Goal: Task Accomplishment & Management: Use online tool/utility

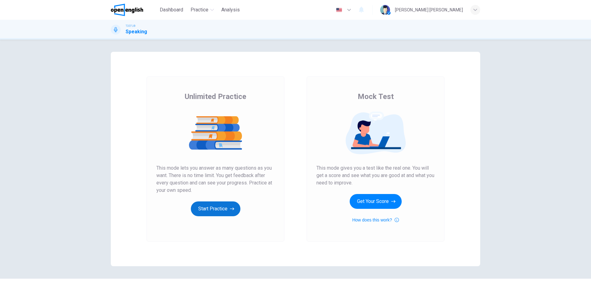
click at [209, 206] on button "Start Practice" at bounding box center [216, 208] width 50 height 15
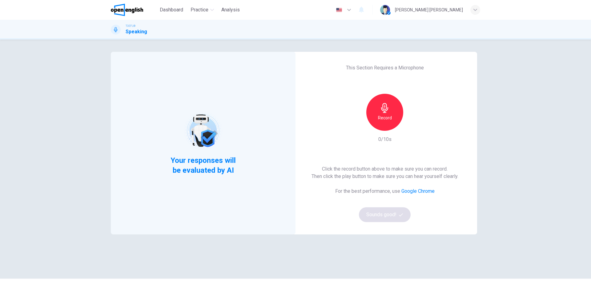
drag, startPoint x: 381, startPoint y: 116, endPoint x: 382, endPoint y: 120, distance: 4.2
click at [381, 115] on h6 "Record" at bounding box center [385, 117] width 14 height 7
click at [382, 112] on icon "button" at bounding box center [384, 108] width 7 height 10
click at [386, 216] on button "Sounds good!" at bounding box center [385, 214] width 52 height 15
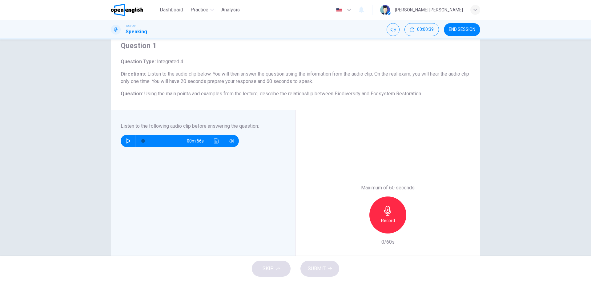
scroll to position [22, 0]
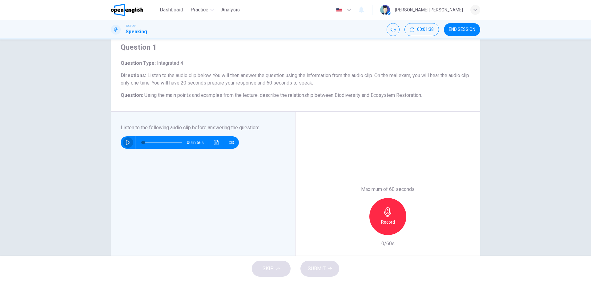
click at [131, 140] on button "button" at bounding box center [128, 142] width 10 height 12
click at [124, 137] on button "button" at bounding box center [128, 142] width 10 height 12
drag, startPoint x: 141, startPoint y: 143, endPoint x: 132, endPoint y: 140, distance: 9.6
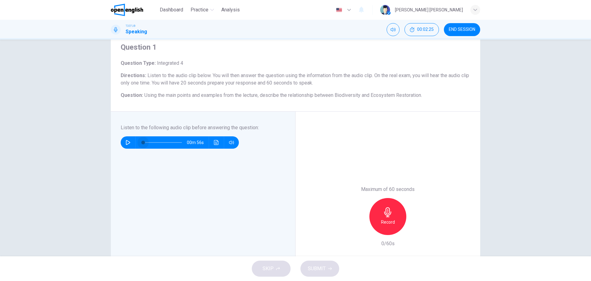
click at [141, 142] on span at bounding box center [143, 142] width 4 height 4
click at [128, 141] on icon "button" at bounding box center [128, 142] width 5 height 5
drag, startPoint x: 125, startPoint y: 140, endPoint x: 107, endPoint y: 141, distance: 18.2
click at [126, 140] on icon "button" at bounding box center [128, 142] width 5 height 5
click at [127, 141] on icon "button" at bounding box center [128, 142] width 5 height 5
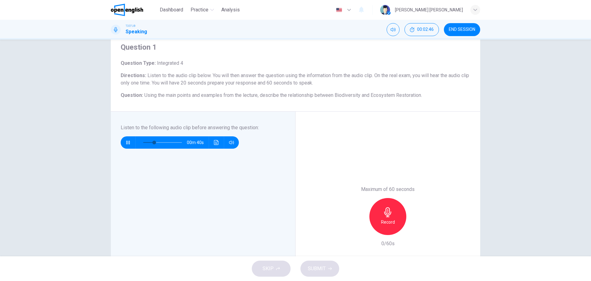
click at [127, 141] on icon "button" at bounding box center [128, 142] width 5 height 5
click at [146, 143] on span at bounding box center [162, 142] width 39 height 9
click at [130, 143] on button "button" at bounding box center [128, 142] width 10 height 12
click at [130, 141] on button "button" at bounding box center [128, 142] width 10 height 12
click at [127, 139] on button "button" at bounding box center [128, 142] width 10 height 12
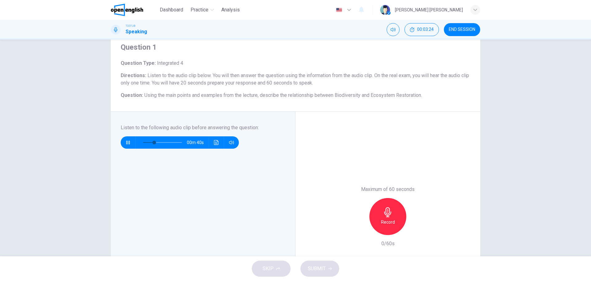
click at [126, 139] on button "button" at bounding box center [128, 142] width 10 height 12
click at [154, 140] on span at bounding box center [156, 142] width 4 height 4
click at [126, 141] on icon "button" at bounding box center [128, 142] width 4 height 5
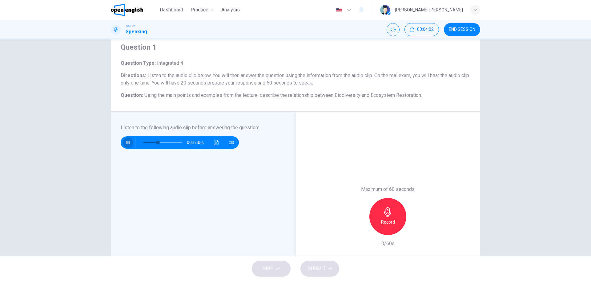
click at [125, 138] on button "button" at bounding box center [128, 142] width 10 height 12
click at [126, 140] on icon "button" at bounding box center [128, 142] width 4 height 5
click at [126, 140] on icon "button" at bounding box center [128, 142] width 5 height 5
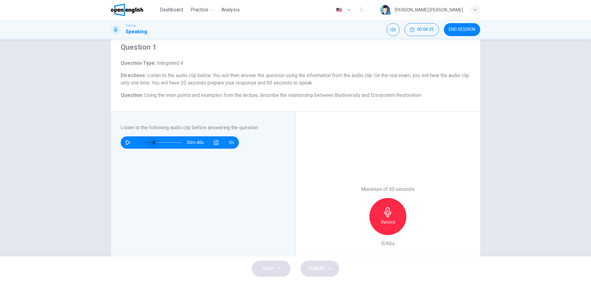
click at [152, 142] on span at bounding box center [162, 142] width 39 height 9
click at [127, 142] on icon "button" at bounding box center [128, 142] width 5 height 5
click at [160, 141] on span at bounding box center [162, 142] width 4 height 4
click at [126, 140] on icon "button" at bounding box center [128, 142] width 5 height 5
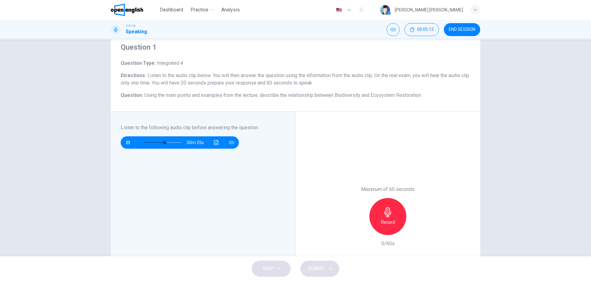
click at [132, 142] on div "00m 25s" at bounding box center [180, 142] width 118 height 12
click at [127, 142] on icon "button" at bounding box center [128, 142] width 5 height 5
click at [160, 143] on span at bounding box center [162, 142] width 4 height 4
click at [130, 142] on button "button" at bounding box center [128, 142] width 10 height 12
click at [123, 139] on button "button" at bounding box center [128, 142] width 10 height 12
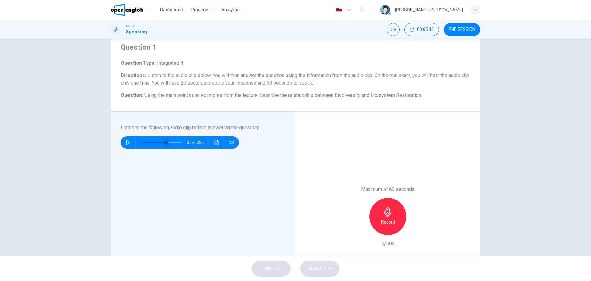
click at [164, 144] on span at bounding box center [166, 142] width 4 height 4
click at [129, 145] on button "button" at bounding box center [128, 142] width 10 height 12
click at [129, 143] on icon "button" at bounding box center [128, 142] width 5 height 5
click at [128, 143] on icon "button" at bounding box center [128, 142] width 5 height 5
click at [165, 143] on span at bounding box center [166, 142] width 4 height 4
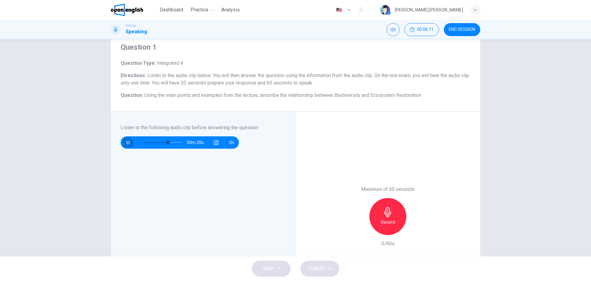
click at [128, 142] on icon "button" at bounding box center [127, 142] width 3 height 4
click at [164, 140] on span at bounding box center [165, 142] width 4 height 4
click at [127, 142] on icon "button" at bounding box center [128, 142] width 5 height 5
click at [127, 141] on icon "button" at bounding box center [128, 142] width 5 height 5
click at [129, 143] on button "button" at bounding box center [128, 142] width 10 height 12
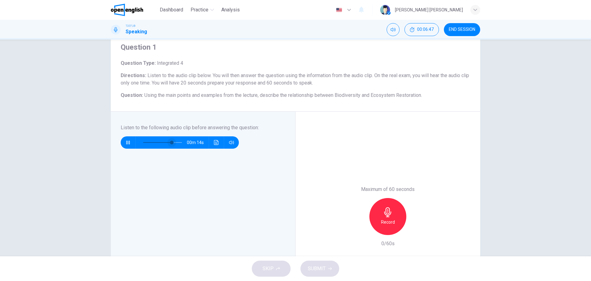
click at [170, 141] on span at bounding box center [172, 142] width 4 height 4
click at [128, 144] on icon "button" at bounding box center [128, 142] width 5 height 5
click at [126, 144] on icon "button" at bounding box center [128, 142] width 4 height 5
click at [167, 142] on span at bounding box center [169, 142] width 4 height 4
click at [123, 142] on button "button" at bounding box center [128, 142] width 10 height 12
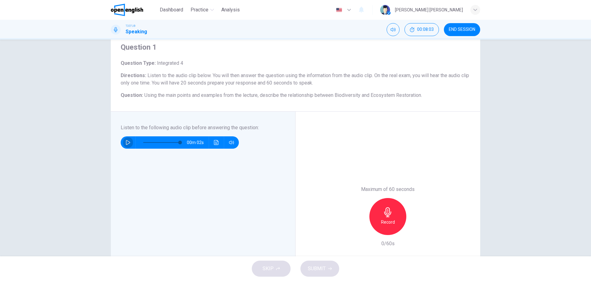
click at [124, 139] on button "button" at bounding box center [128, 142] width 10 height 12
click at [124, 141] on button "button" at bounding box center [128, 142] width 10 height 12
click at [143, 141] on span at bounding box center [162, 142] width 39 height 9
click at [127, 141] on icon "button" at bounding box center [128, 142] width 4 height 5
type input "*"
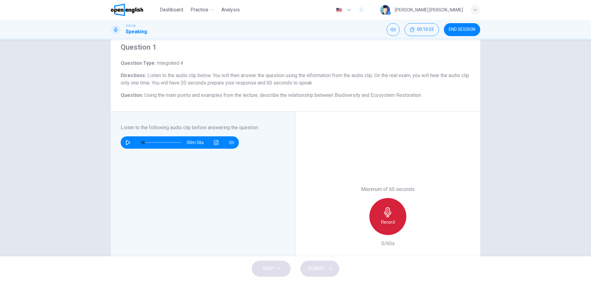
click at [387, 223] on h6 "Record" at bounding box center [388, 221] width 14 height 7
drag, startPoint x: 386, startPoint y: 218, endPoint x: 385, endPoint y: 213, distance: 4.5
click at [386, 215] on div "Stop" at bounding box center [388, 216] width 37 height 37
click at [335, 265] on button "SUBMIT" at bounding box center [320, 268] width 39 height 16
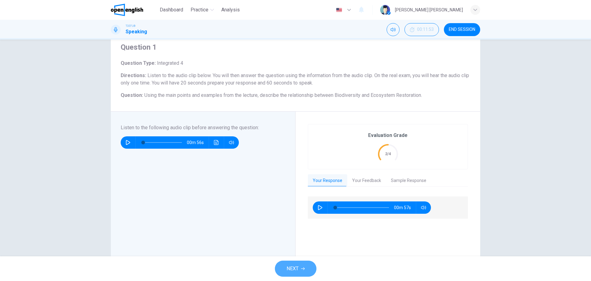
drag, startPoint x: 298, startPoint y: 265, endPoint x: 302, endPoint y: 263, distance: 4.6
click at [302, 263] on button "NEXT" at bounding box center [296, 268] width 42 height 16
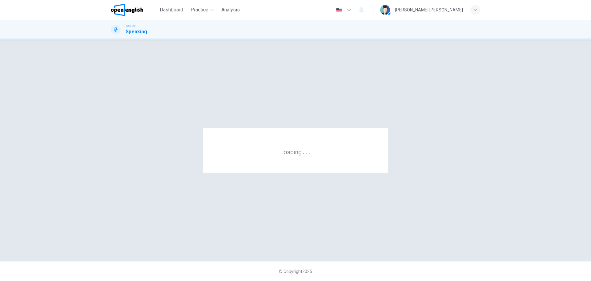
scroll to position [0, 0]
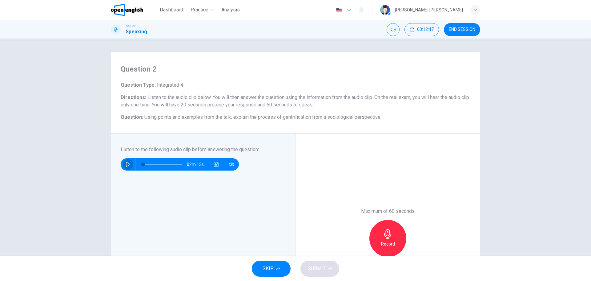
click at [124, 169] on button "button" at bounding box center [128, 164] width 10 height 12
click at [128, 165] on icon "button" at bounding box center [128, 164] width 5 height 5
click at [126, 162] on icon "button" at bounding box center [128, 164] width 5 height 5
click at [149, 164] on span at bounding box center [151, 164] width 4 height 4
click at [123, 165] on button "button" at bounding box center [128, 164] width 10 height 12
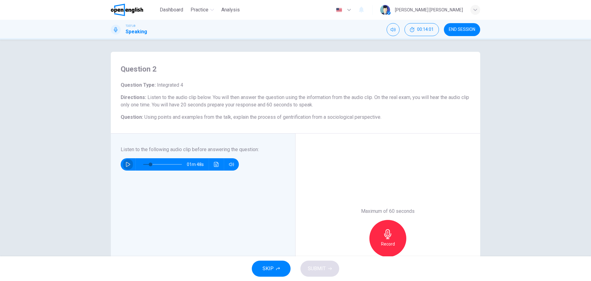
click at [124, 165] on button "button" at bounding box center [128, 164] width 10 height 12
click at [145, 165] on span at bounding box center [146, 164] width 4 height 4
click at [124, 167] on button "button" at bounding box center [128, 164] width 10 height 12
click at [123, 163] on button "button" at bounding box center [128, 164] width 10 height 12
click at [123, 162] on button "button" at bounding box center [128, 164] width 10 height 12
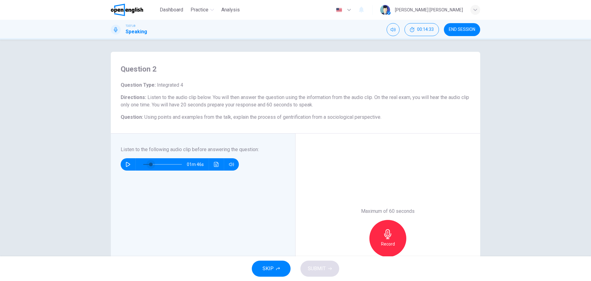
click at [149, 164] on span at bounding box center [151, 164] width 4 height 4
click at [130, 163] on button "button" at bounding box center [128, 164] width 10 height 12
click at [130, 164] on button "button" at bounding box center [128, 164] width 10 height 12
click at [129, 163] on icon "button" at bounding box center [128, 164] width 5 height 5
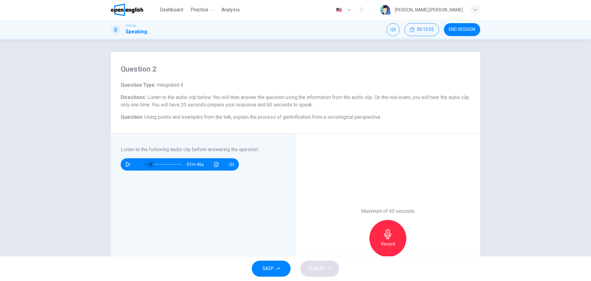
click at [149, 164] on span at bounding box center [151, 164] width 4 height 4
click at [127, 161] on button "button" at bounding box center [128, 164] width 10 height 12
click at [126, 160] on button "button" at bounding box center [128, 164] width 10 height 12
click at [123, 163] on button "button" at bounding box center [128, 164] width 10 height 12
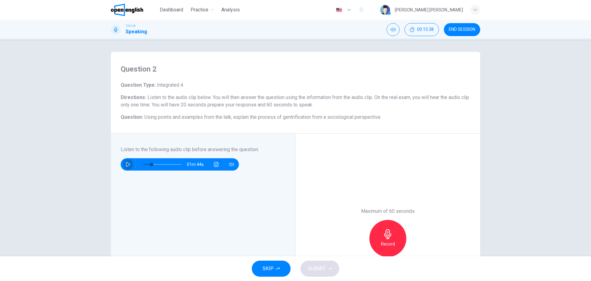
click at [123, 168] on button "button" at bounding box center [128, 164] width 10 height 12
click at [151, 165] on span at bounding box center [153, 164] width 4 height 4
click at [129, 168] on button "button" at bounding box center [128, 164] width 10 height 12
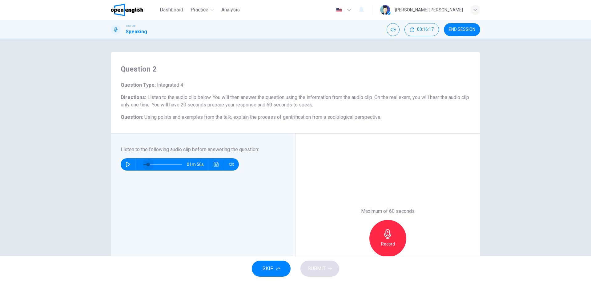
click at [147, 166] on span at bounding box center [148, 164] width 4 height 4
click at [127, 164] on icon "button" at bounding box center [128, 164] width 5 height 5
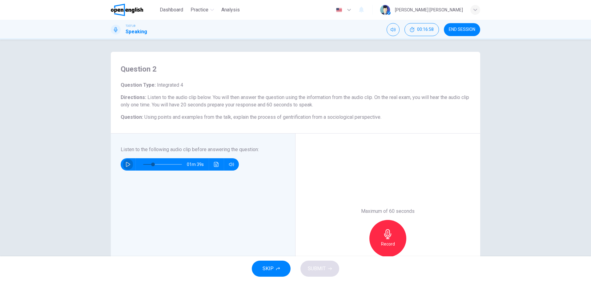
click at [126, 159] on button "button" at bounding box center [128, 164] width 10 height 12
click at [127, 160] on button "button" at bounding box center [128, 164] width 10 height 12
click at [152, 164] on span at bounding box center [154, 164] width 4 height 4
click at [129, 169] on button "button" at bounding box center [128, 164] width 10 height 12
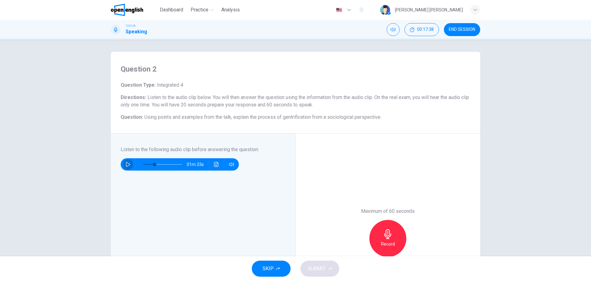
click at [125, 167] on button "button" at bounding box center [128, 164] width 10 height 12
click at [152, 166] on span at bounding box center [154, 164] width 4 height 4
click at [127, 165] on icon "button" at bounding box center [128, 164] width 4 height 5
click at [127, 165] on icon "button" at bounding box center [127, 164] width 3 height 4
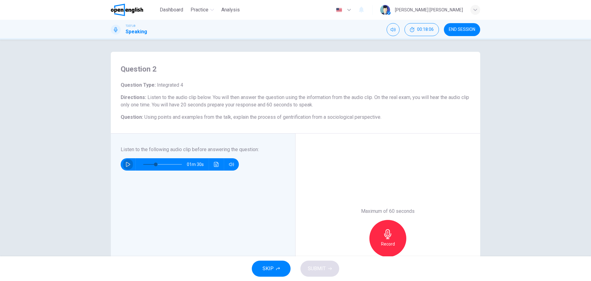
click at [127, 165] on icon "button" at bounding box center [128, 164] width 4 height 5
click at [127, 165] on icon "button" at bounding box center [127, 164] width 3 height 4
click at [126, 165] on icon "button" at bounding box center [128, 164] width 5 height 5
click at [123, 165] on button "button" at bounding box center [128, 164] width 10 height 12
click at [123, 166] on button "button" at bounding box center [128, 164] width 10 height 12
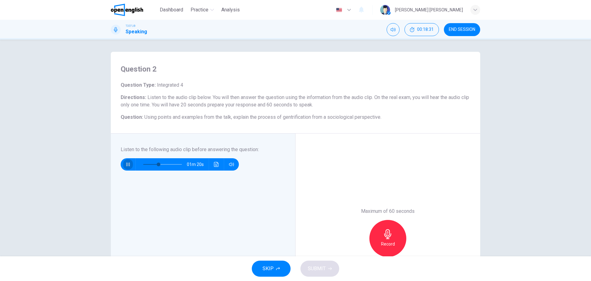
drag, startPoint x: 123, startPoint y: 166, endPoint x: 120, endPoint y: 166, distance: 3.7
click at [123, 166] on button "button" at bounding box center [128, 164] width 10 height 12
click at [126, 165] on icon "button" at bounding box center [128, 164] width 5 height 5
click at [126, 166] on icon "button" at bounding box center [128, 164] width 4 height 5
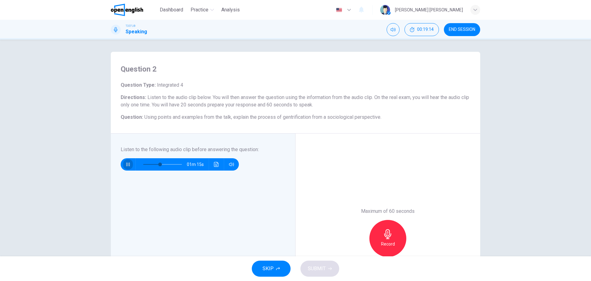
click at [123, 167] on button "button" at bounding box center [128, 164] width 10 height 12
click at [121, 167] on div "01m 15s" at bounding box center [180, 164] width 118 height 12
click at [124, 166] on button "button" at bounding box center [128, 164] width 10 height 12
click at [156, 166] on span at bounding box center [157, 164] width 4 height 4
click at [123, 168] on button "button" at bounding box center [128, 164] width 10 height 12
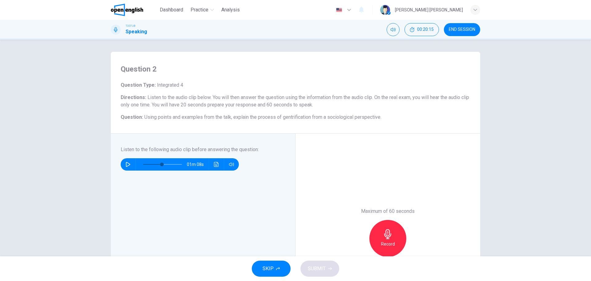
click at [121, 166] on div "01m 08s" at bounding box center [180, 164] width 118 height 12
click at [123, 164] on button "button" at bounding box center [128, 164] width 10 height 12
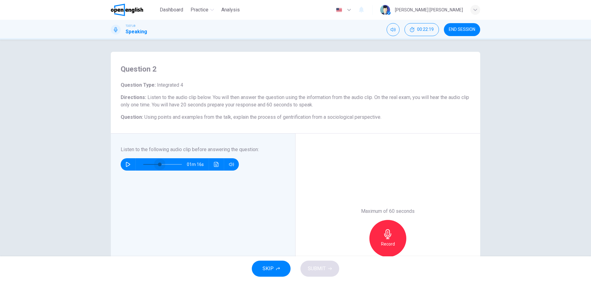
click at [159, 163] on span at bounding box center [160, 164] width 4 height 4
click at [126, 165] on icon "button" at bounding box center [128, 164] width 5 height 5
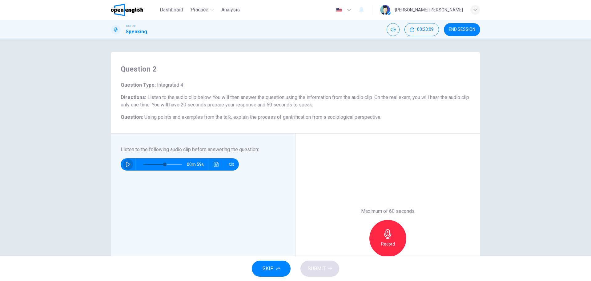
click at [126, 165] on icon "button" at bounding box center [128, 164] width 5 height 5
click at [160, 163] on span at bounding box center [162, 164] width 4 height 4
click at [129, 163] on button "button" at bounding box center [128, 164] width 10 height 12
click at [128, 163] on icon "button" at bounding box center [128, 164] width 5 height 5
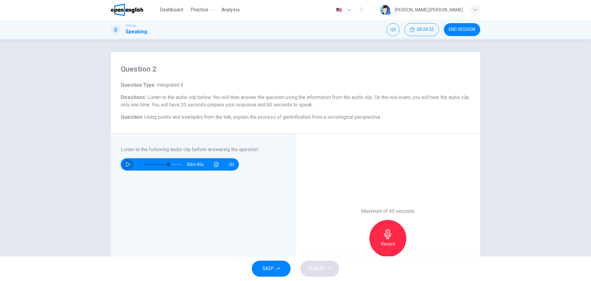
click at [128, 163] on icon "button" at bounding box center [128, 164] width 5 height 5
click at [128, 166] on icon "button" at bounding box center [128, 164] width 5 height 5
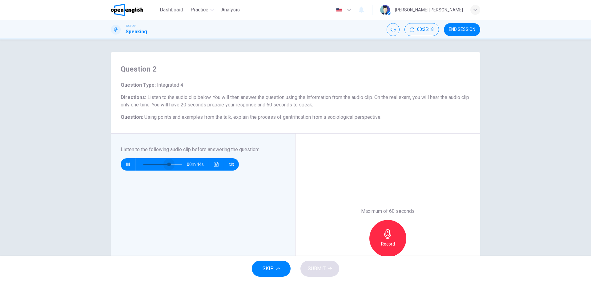
click at [168, 164] on span at bounding box center [162, 164] width 39 height 9
click at [168, 166] on span at bounding box center [170, 164] width 4 height 4
click at [125, 167] on button "button" at bounding box center [128, 164] width 10 height 12
click at [218, 165] on button "Click to see the audio transcription" at bounding box center [217, 164] width 10 height 12
type input "**"
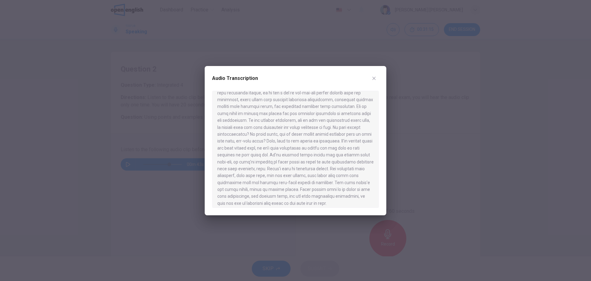
scroll to position [66, 0]
